Goal: Transaction & Acquisition: Purchase product/service

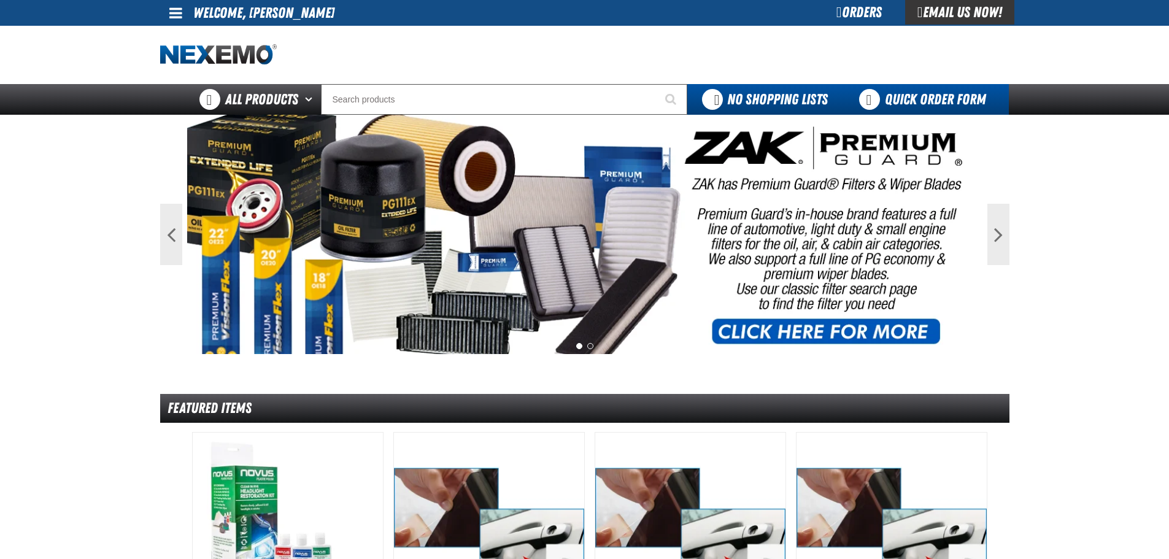
click at [880, 89] on link "Quick Order Form" at bounding box center [926, 99] width 166 height 31
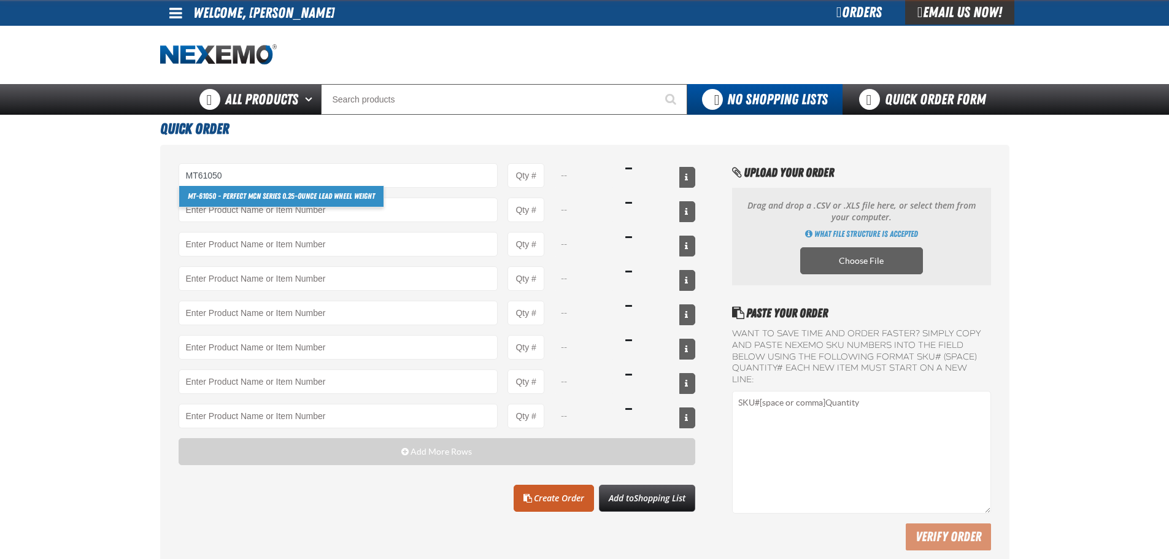
click at [290, 193] on link "MT-61050 - Perfect MCN Series 0.25-ounce Lead Wheel Weight" at bounding box center [281, 196] width 204 height 21
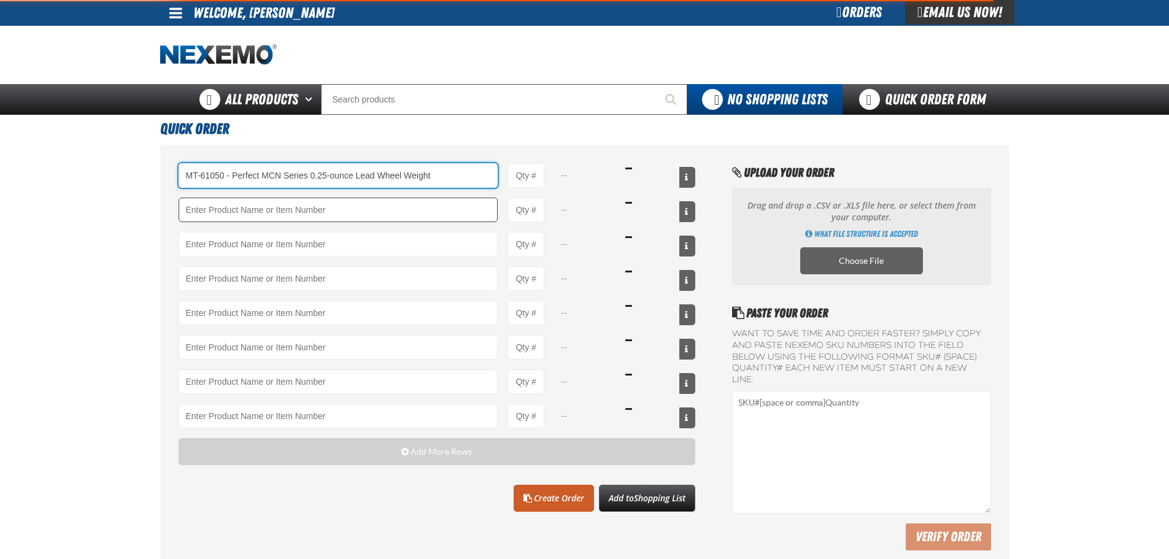
type input "MT-61050 - Perfect MCN Series 0.25-ounce Lead Wheel Weight"
type input "1"
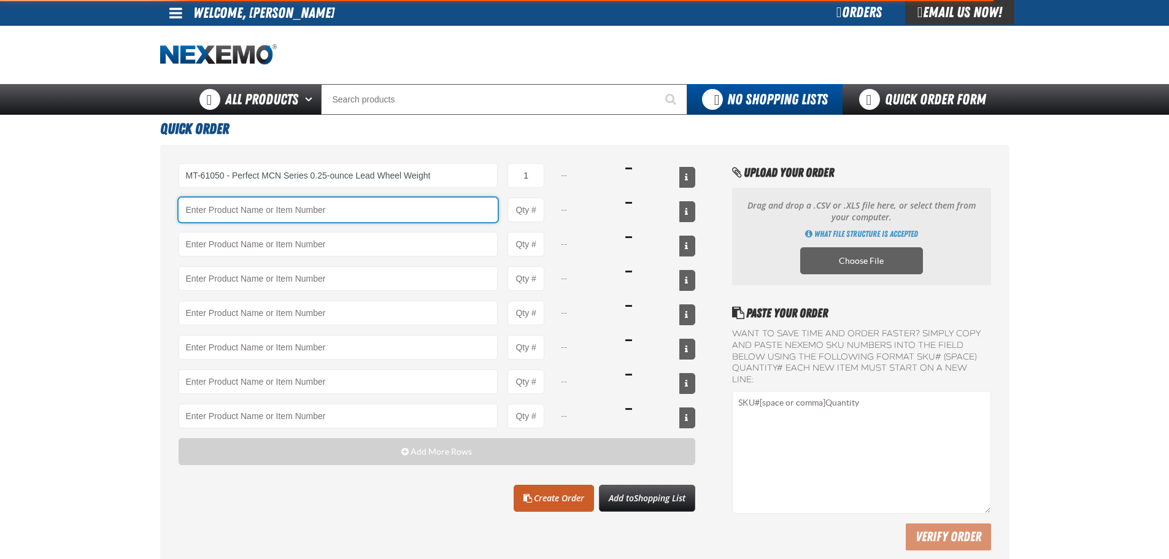
select select "box"
click at [279, 206] on input "Product" at bounding box center [339, 210] width 320 height 25
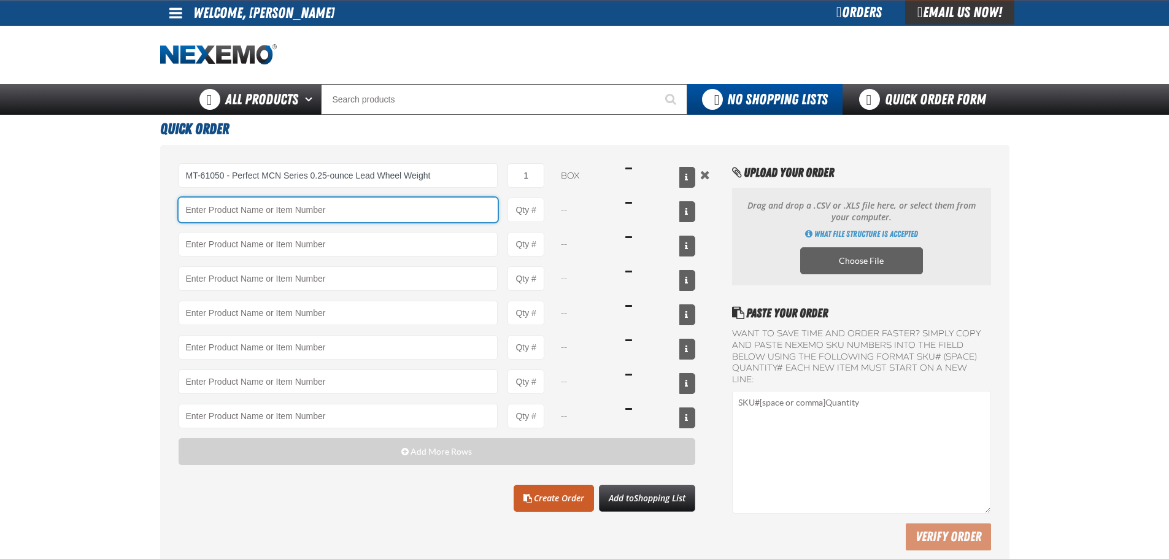
type input "MT-61050 - Perfect MCN Series 0.25-ounce Lead Wheel Weight"
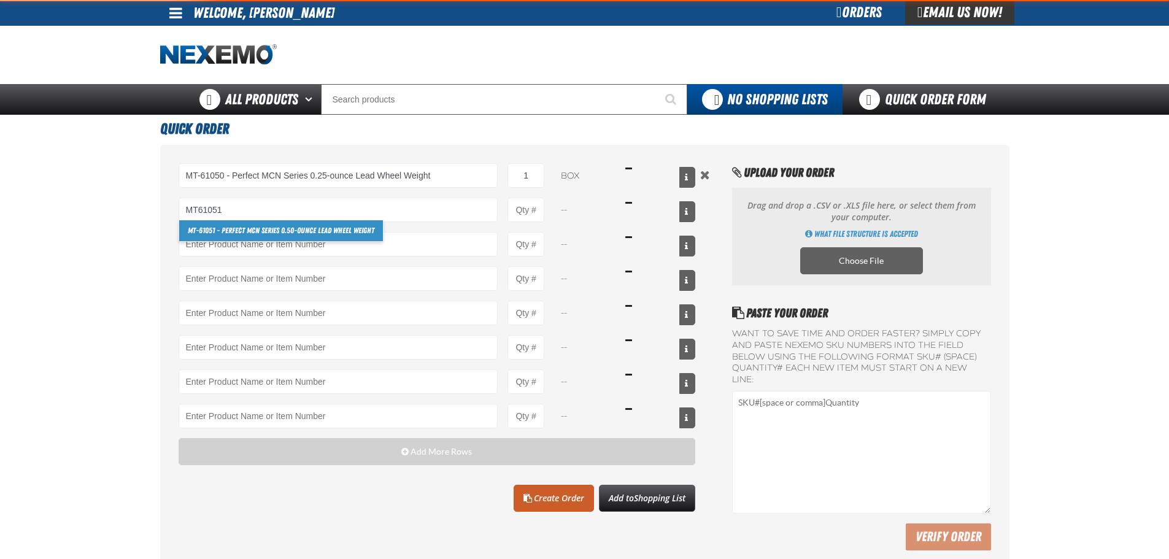
click at [262, 228] on link "MT-61051 - Perfect MCN Series 0.50-ounce Lead Wheel Weight" at bounding box center [281, 230] width 204 height 21
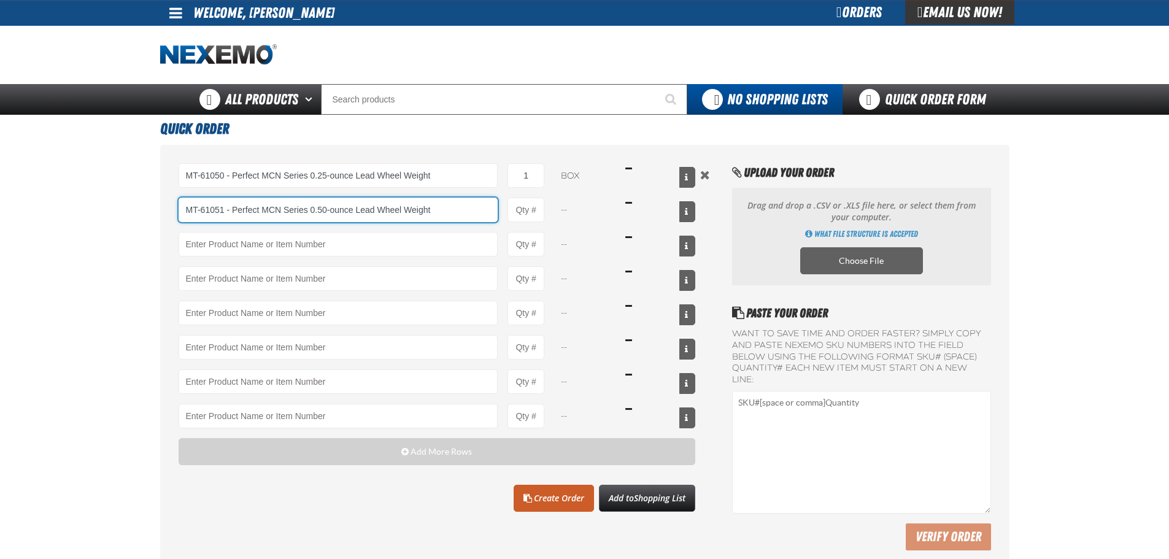
type input "MT-61051 - Perfect MCN Series 0.50-ounce Lead Wheel Weight"
type input "1"
select select "box"
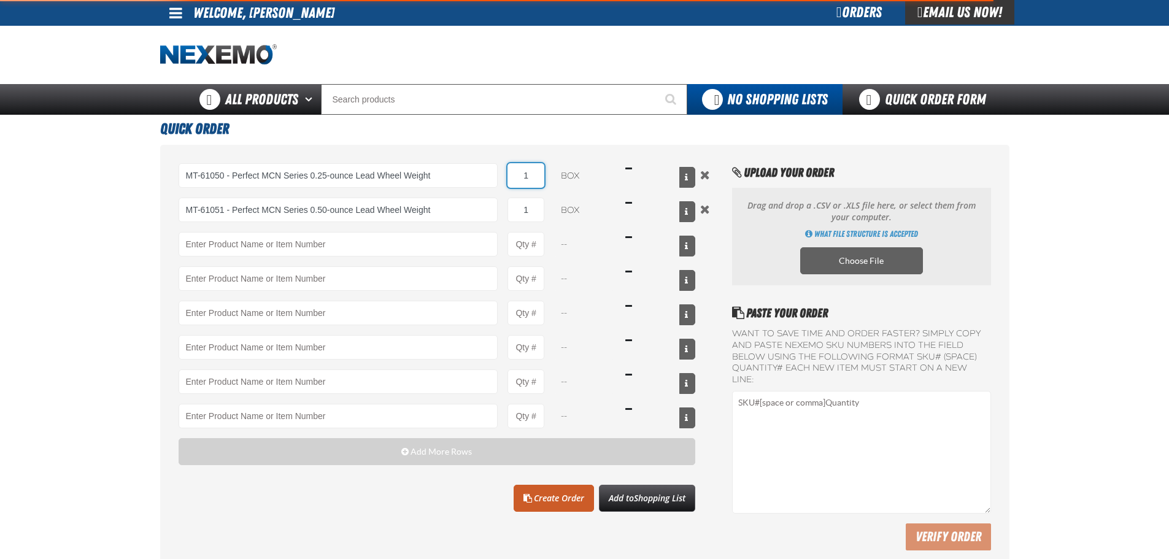
drag, startPoint x: 534, startPoint y: 172, endPoint x: 504, endPoint y: 172, distance: 30.1
click at [503, 172] on div "MT-61050 - Perfect MCN Series 0.25-ounce Lead Wheel Weight MT-61050 - Perfect M…" at bounding box center [437, 175] width 517 height 25
type input "MT-61051 - Perfect MCN Series 0.50-ounce Lead Wheel Weight"
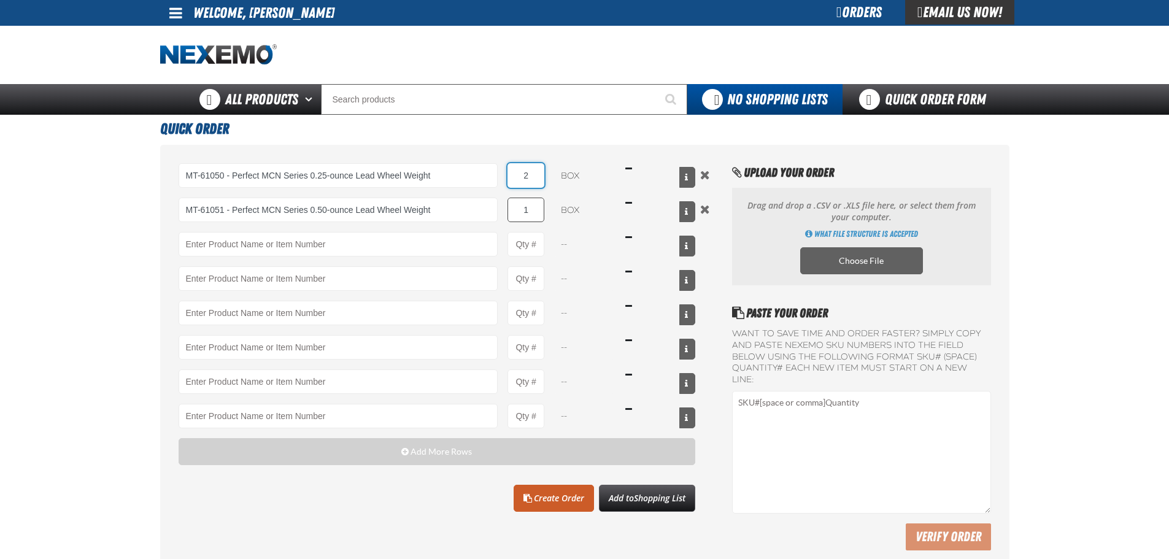
type input "2"
drag, startPoint x: 541, startPoint y: 216, endPoint x: 519, endPoint y: 215, distance: 21.5
click at [519, 215] on input "1" at bounding box center [526, 210] width 37 height 25
type input "2"
click at [687, 207] on button "View All Prices" at bounding box center [687, 211] width 16 height 21
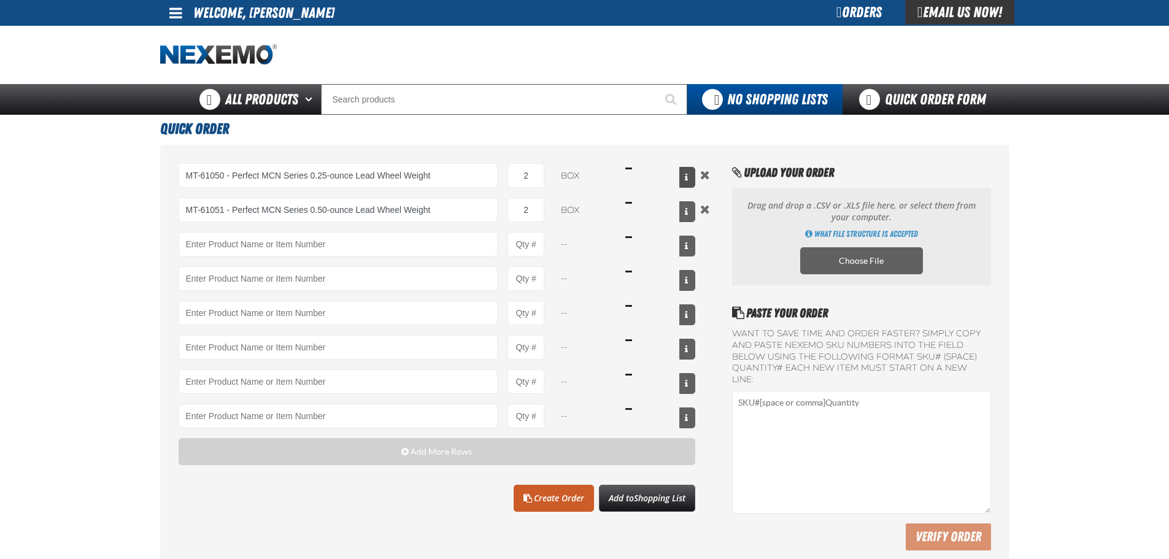
click at [682, 187] on button "View All Prices" at bounding box center [687, 177] width 16 height 21
click at [537, 177] on input "2" at bounding box center [526, 175] width 37 height 25
drag, startPoint x: 537, startPoint y: 177, endPoint x: 497, endPoint y: 182, distance: 40.2
click at [493, 177] on div "MT-61050 - Perfect MCN Series 0.25-ounce Lead Wheel Weight MT-61050 - Perfect M…" at bounding box center [437, 175] width 517 height 25
type input "3"
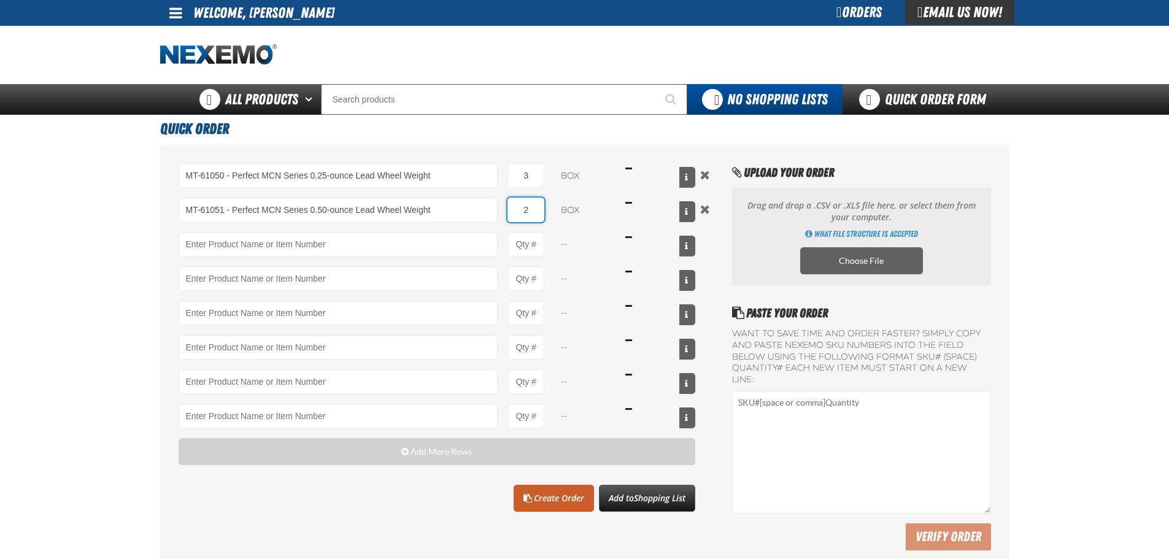
drag, startPoint x: 528, startPoint y: 204, endPoint x: 498, endPoint y: 212, distance: 31.0
click at [509, 207] on input "2" at bounding box center [526, 210] width 37 height 25
type input "3"
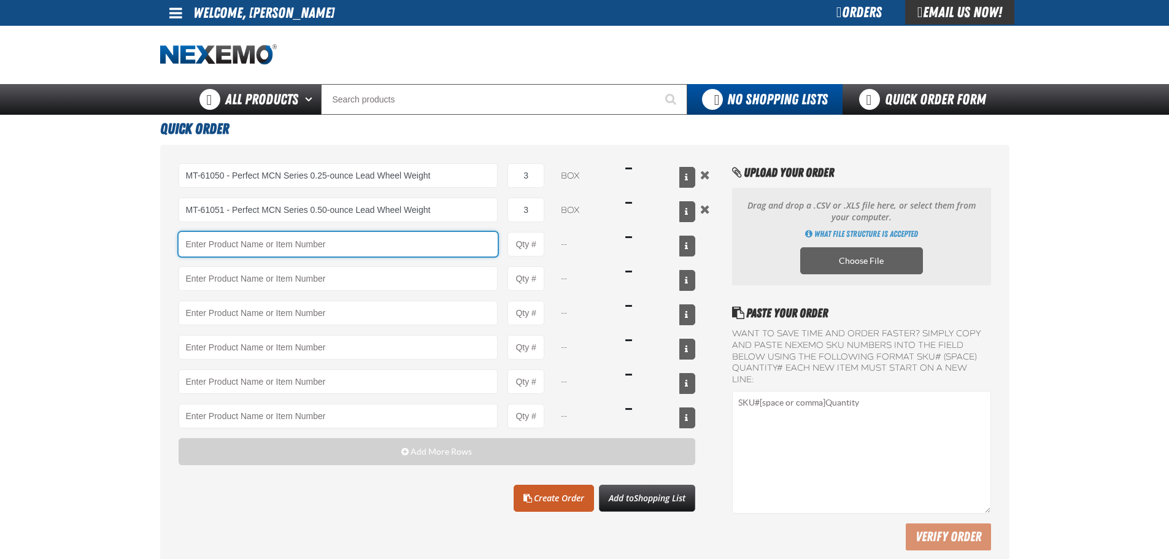
click at [292, 244] on input "Product" at bounding box center [339, 244] width 320 height 25
paste input "MT-61108"
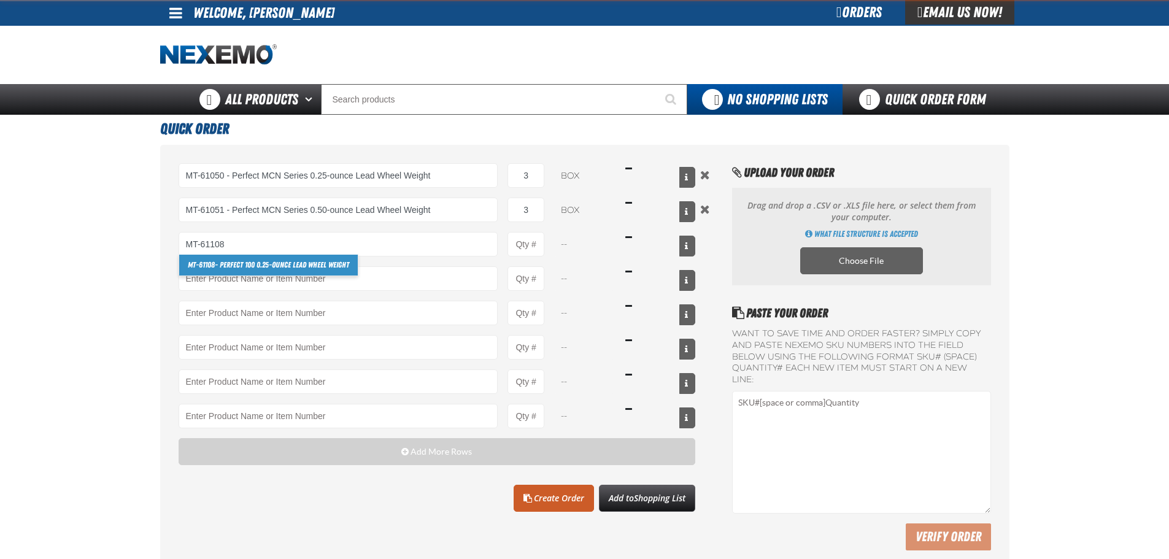
click at [249, 270] on link "MT-61108 - Perfect 100 0.25-ounce Lead Wheel Weight" at bounding box center [268, 265] width 179 height 21
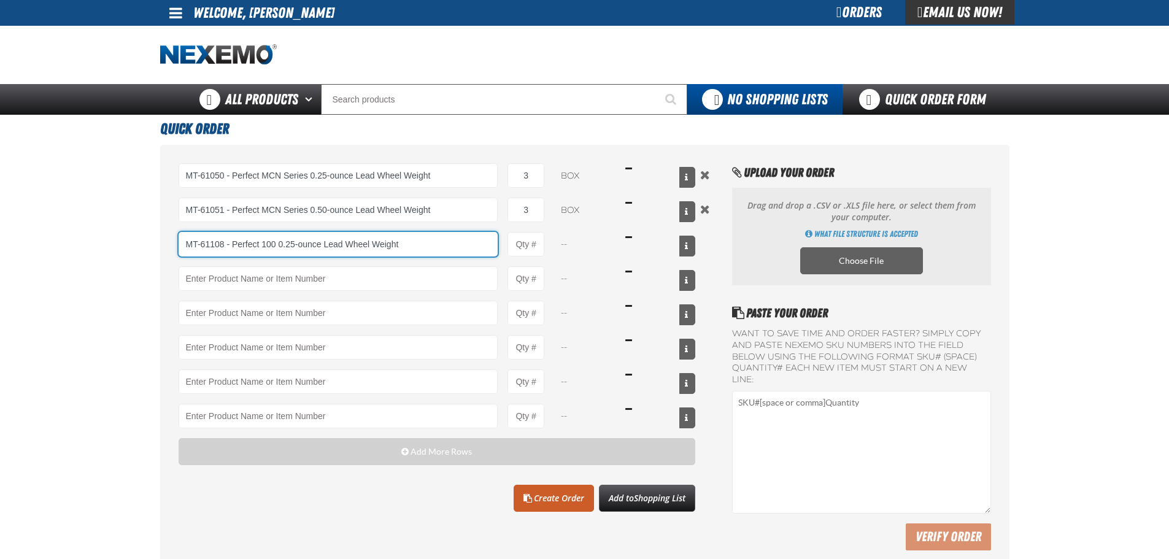
type input "MT-61108 - Perfect 100 0.25-ounce Lead Wheel Weight"
type input "1"
select select "box"
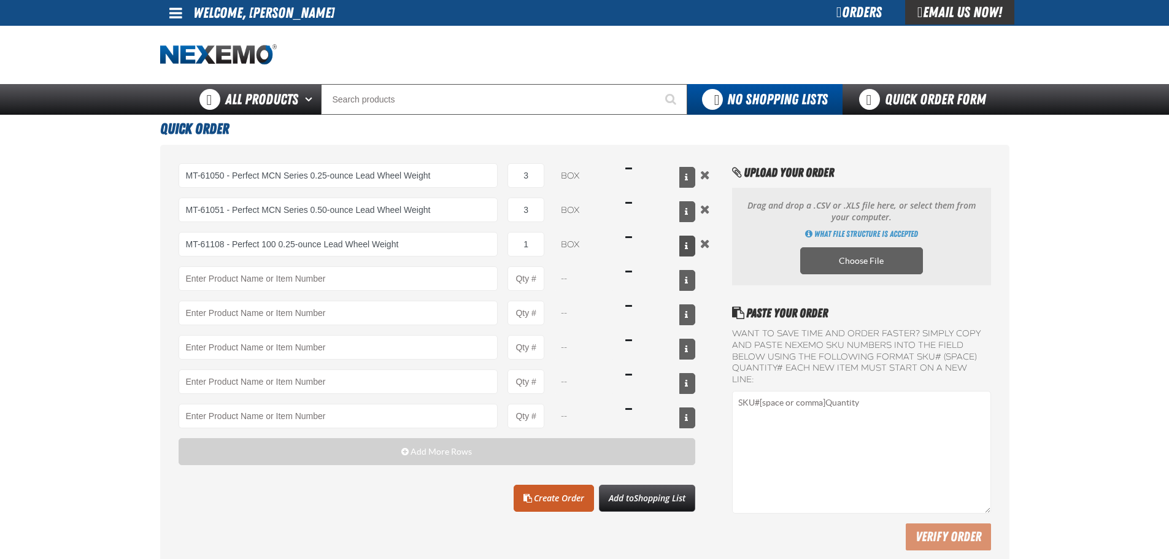
click at [684, 242] on button "View All Prices" at bounding box center [687, 246] width 16 height 21
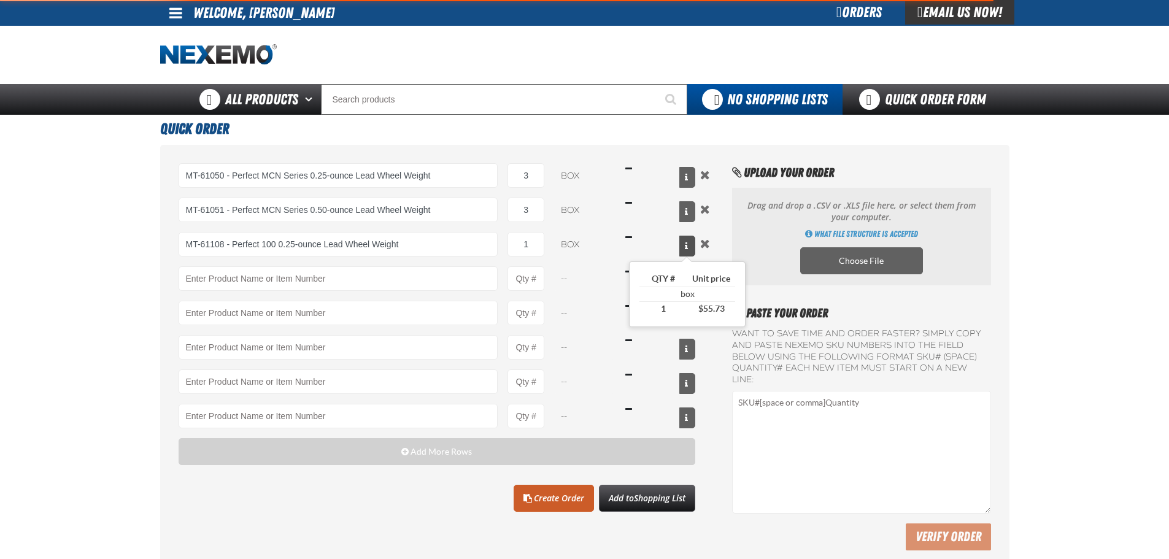
type input "MT-61108 - Perfect 100 0.25-ounce Lead Wheel Weight"
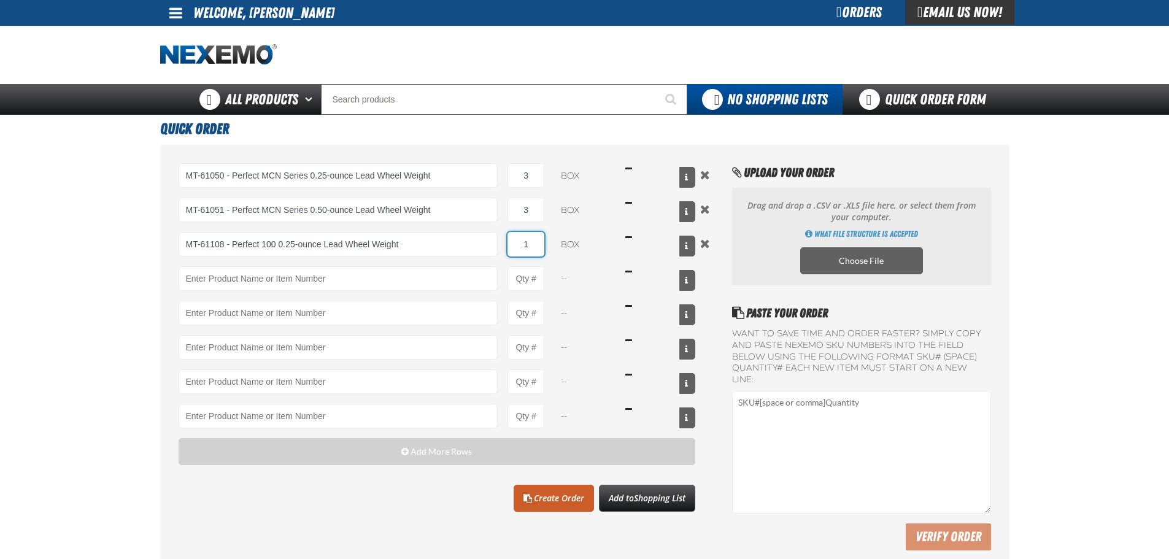
drag, startPoint x: 540, startPoint y: 235, endPoint x: 500, endPoint y: 240, distance: 39.6
click at [500, 240] on div "MT-61108 - Perfect 100 0.25-ounce Lead Wheel Weight MT-61108 - Perfect 100 0.25…" at bounding box center [437, 244] width 517 height 25
type input "2"
click at [679, 499] on span "Shopping List" at bounding box center [660, 498] width 52 height 12
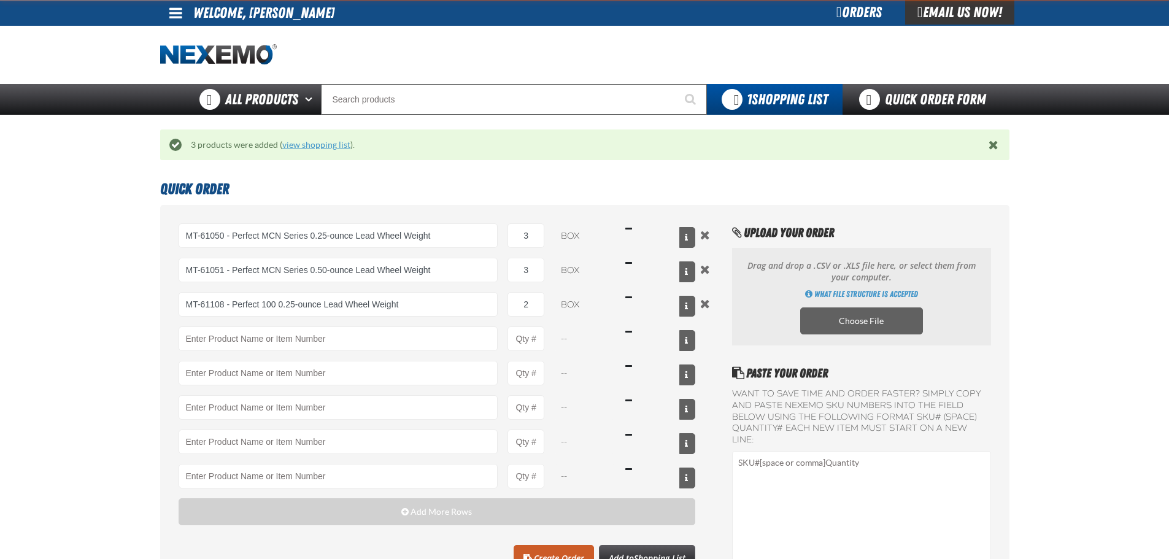
click at [302, 144] on link "view shopping list" at bounding box center [316, 145] width 68 height 10
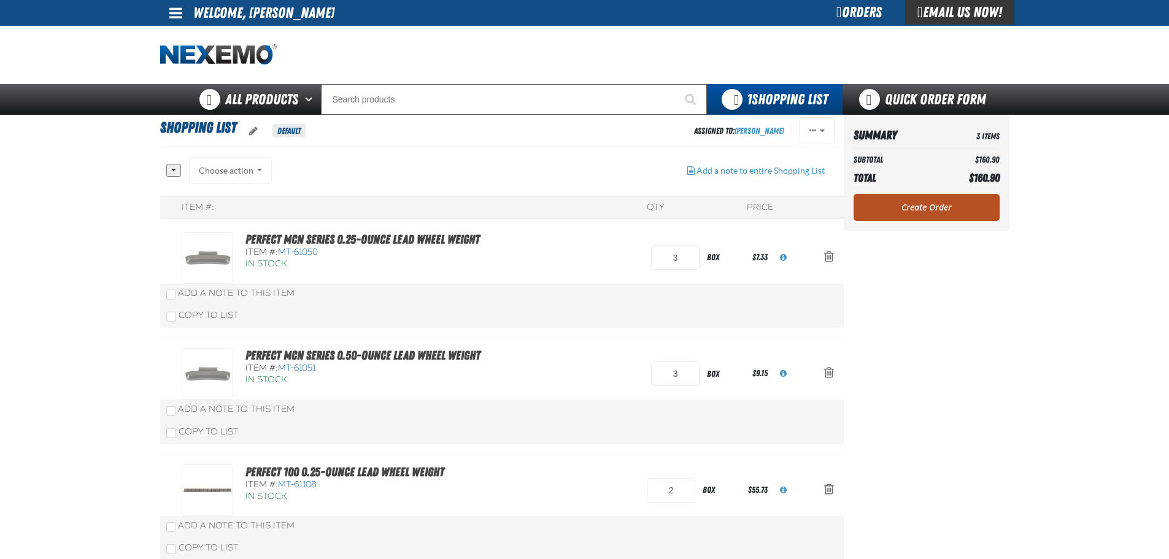
click at [917, 194] on link "Create Order" at bounding box center [927, 207] width 146 height 27
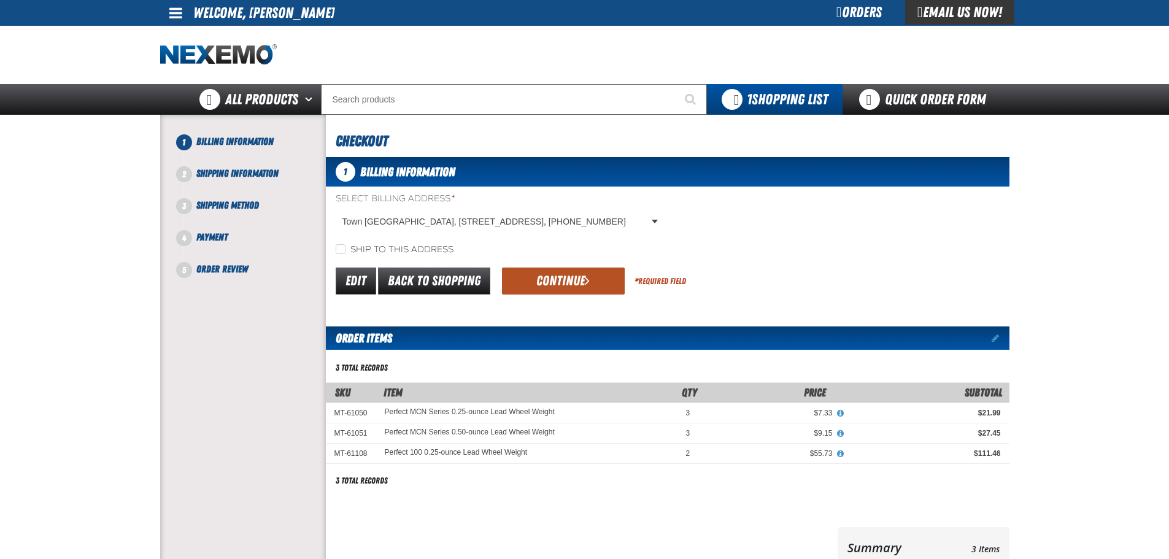
click at [562, 271] on button "Continue" at bounding box center [563, 281] width 123 height 27
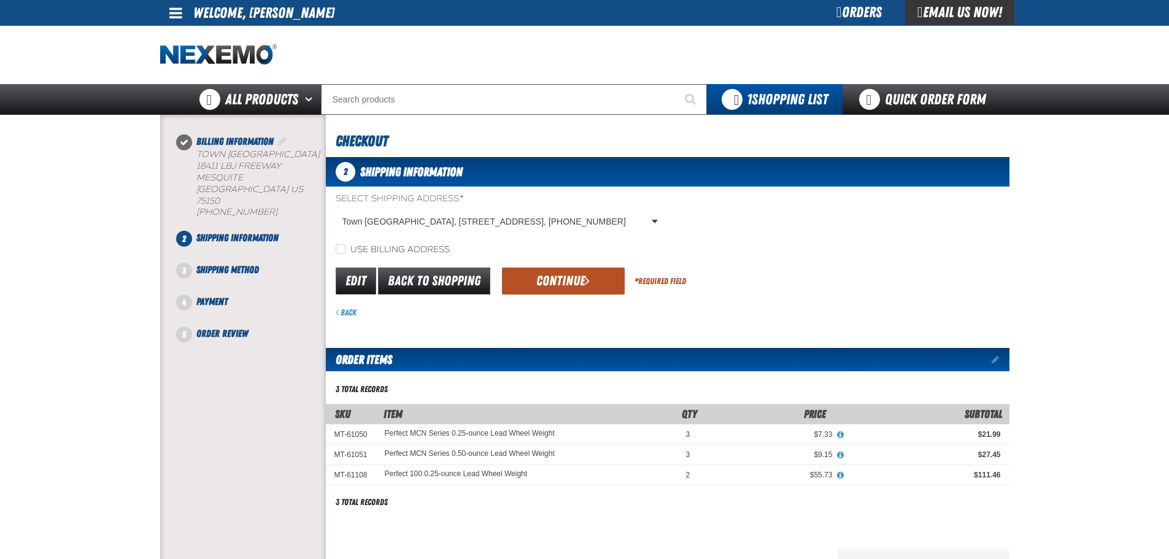
click at [560, 274] on button "Continue" at bounding box center [563, 281] width 123 height 27
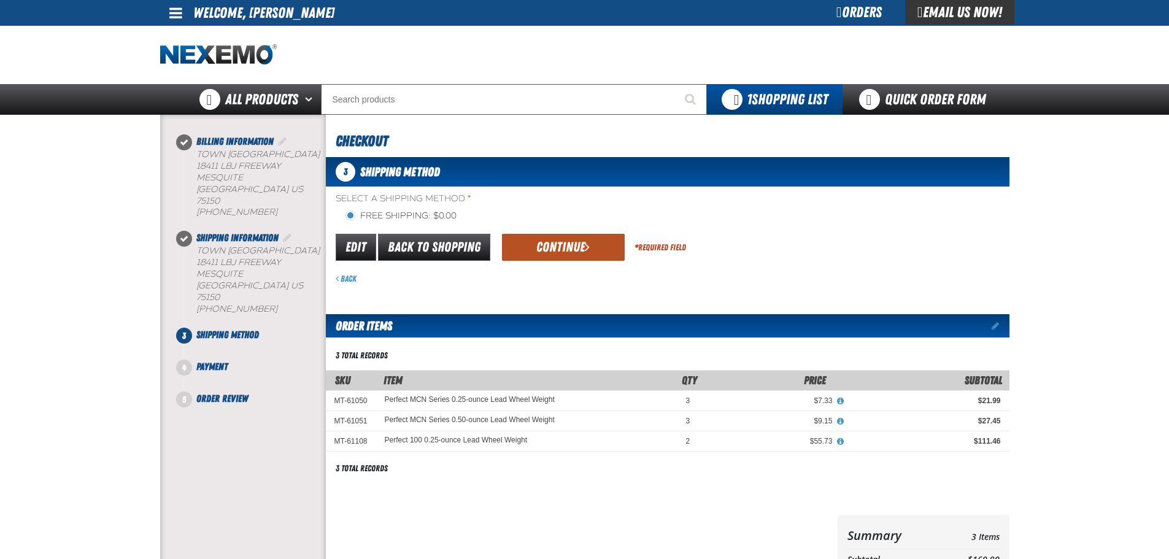
click at [549, 252] on button "Continue" at bounding box center [563, 247] width 123 height 27
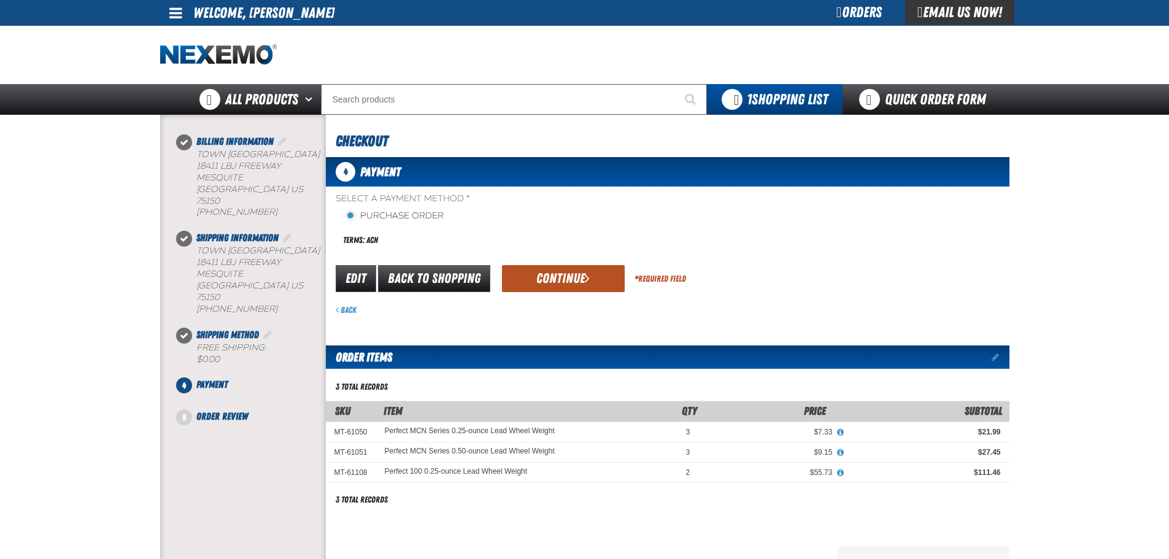
click at [543, 279] on button "Continue" at bounding box center [563, 278] width 123 height 27
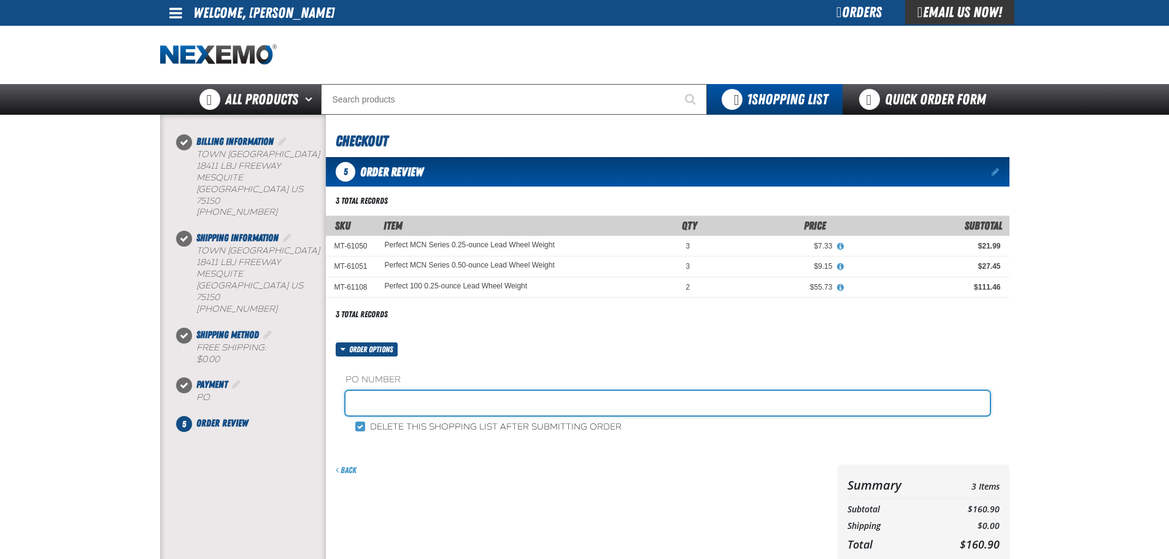
click at [466, 410] on input "text" at bounding box center [668, 403] width 644 height 25
type input "SHOP"
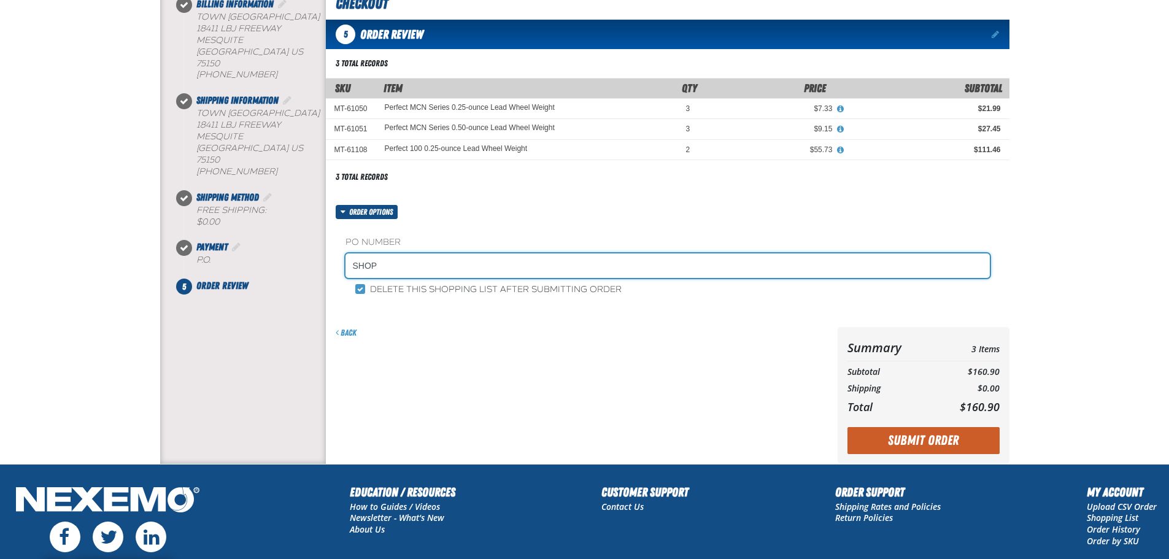
scroll to position [246, 0]
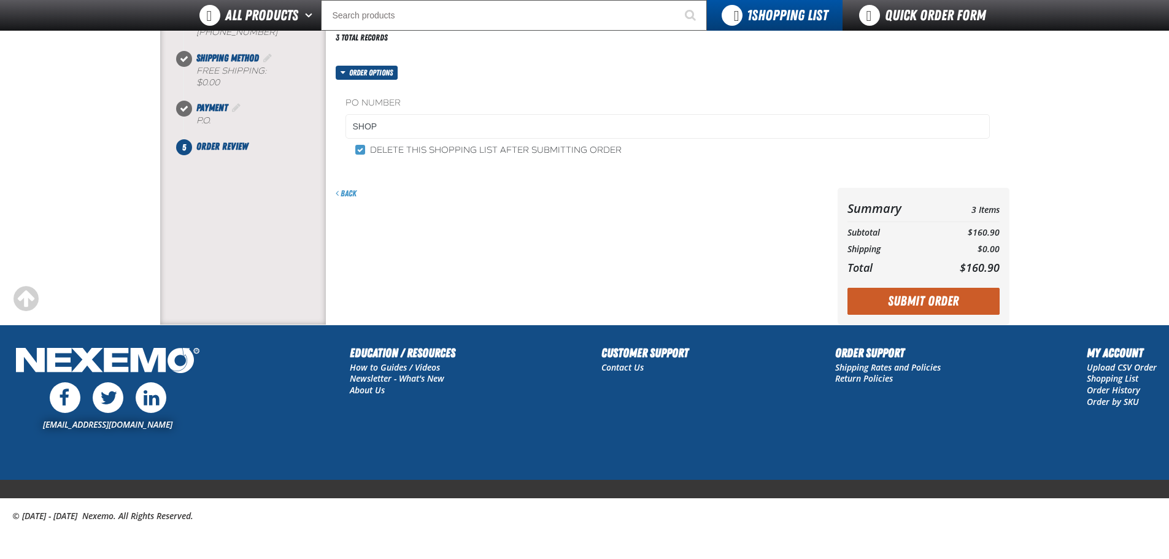
click at [912, 289] on button "Submit Order" at bounding box center [924, 301] width 152 height 27
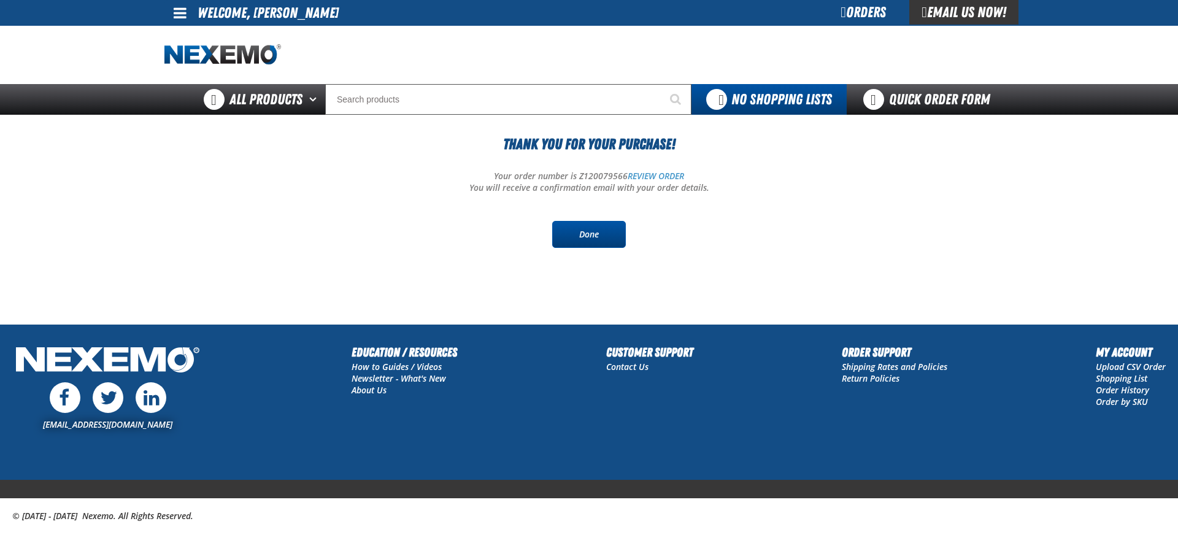
drag, startPoint x: 586, startPoint y: 231, endPoint x: 570, endPoint y: 228, distance: 16.8
click at [587, 230] on link "Done" at bounding box center [589, 234] width 74 height 27
